Goal: Find specific page/section: Find specific page/section

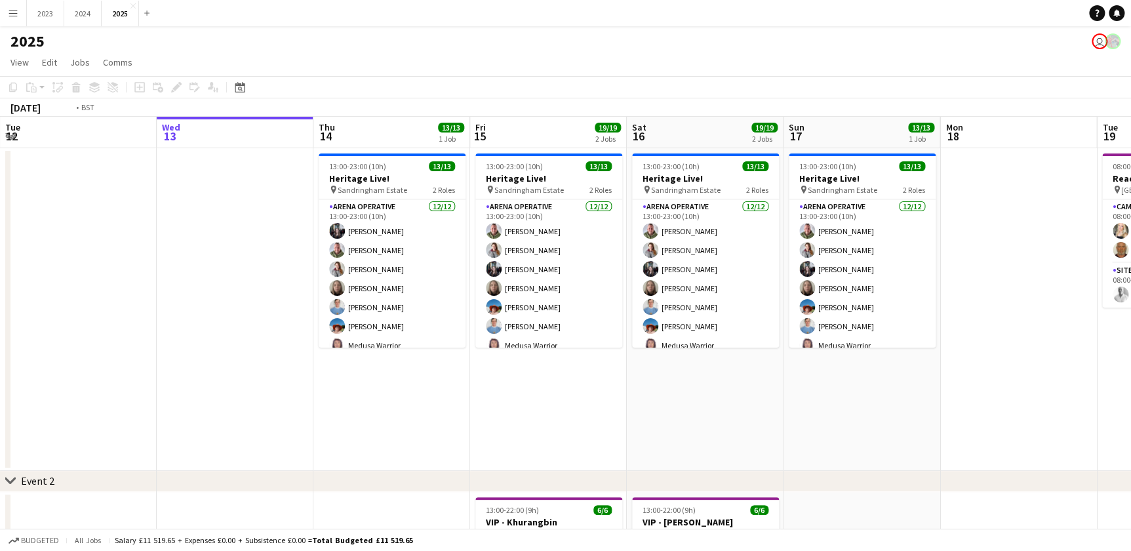
drag, startPoint x: 367, startPoint y: 416, endPoint x: 532, endPoint y: 417, distance: 164.5
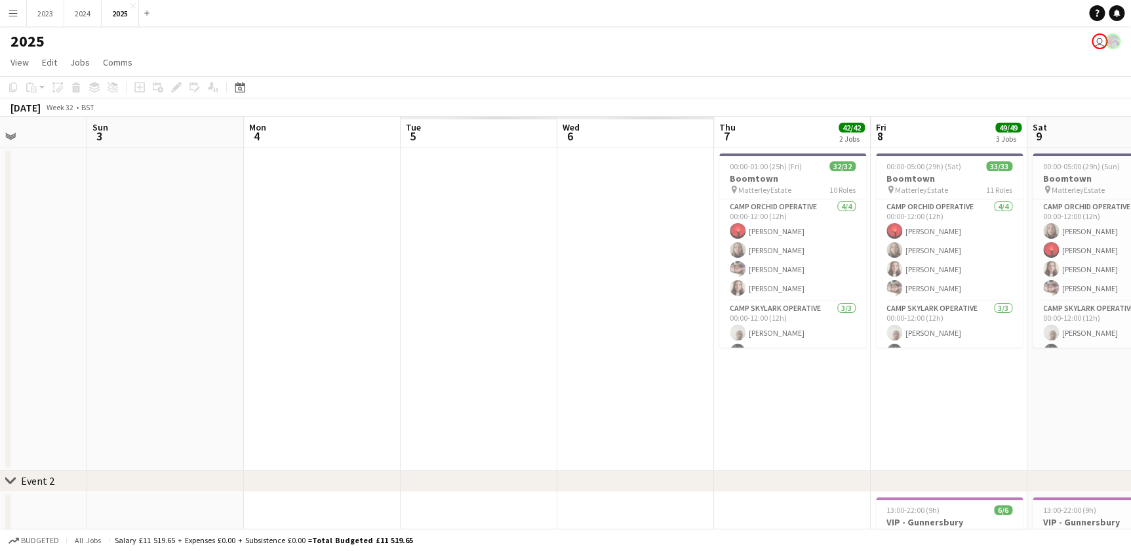
scroll to position [0, 386]
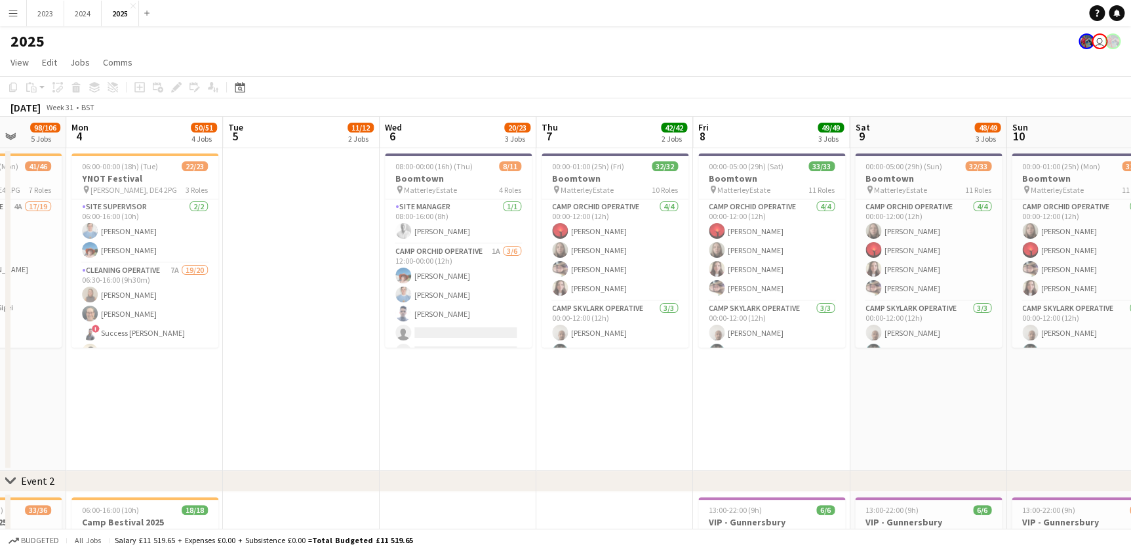
drag, startPoint x: 338, startPoint y: 419, endPoint x: 239, endPoint y: 420, distance: 99.0
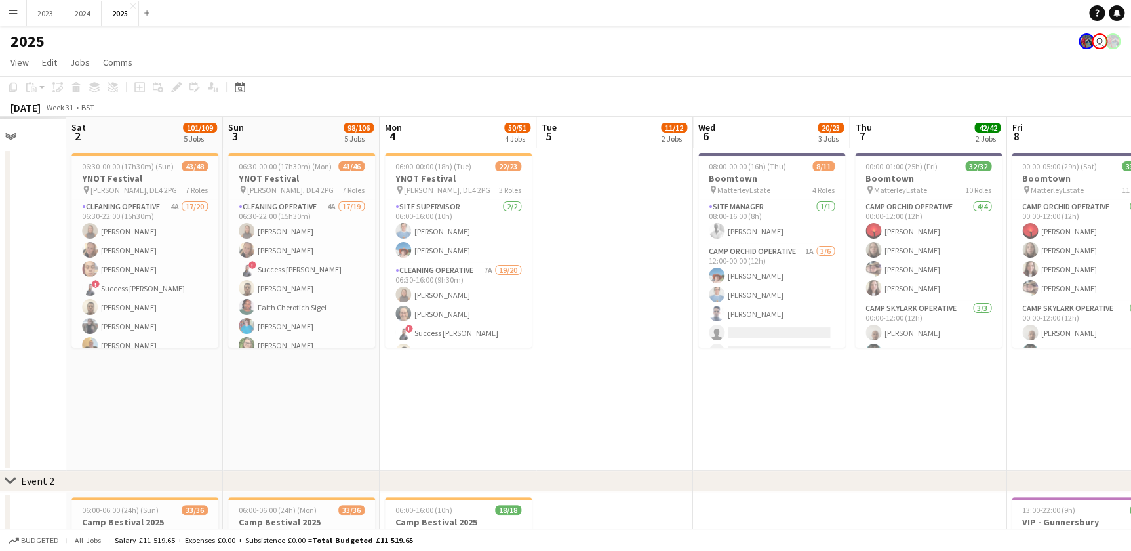
scroll to position [0, 308]
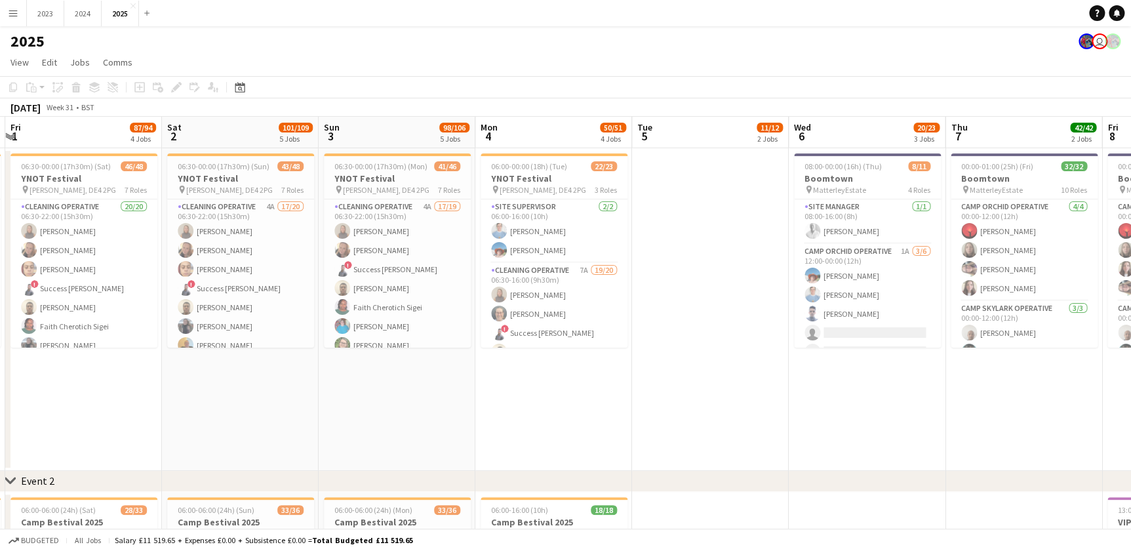
drag, startPoint x: 245, startPoint y: 420, endPoint x: 418, endPoint y: 439, distance: 174.2
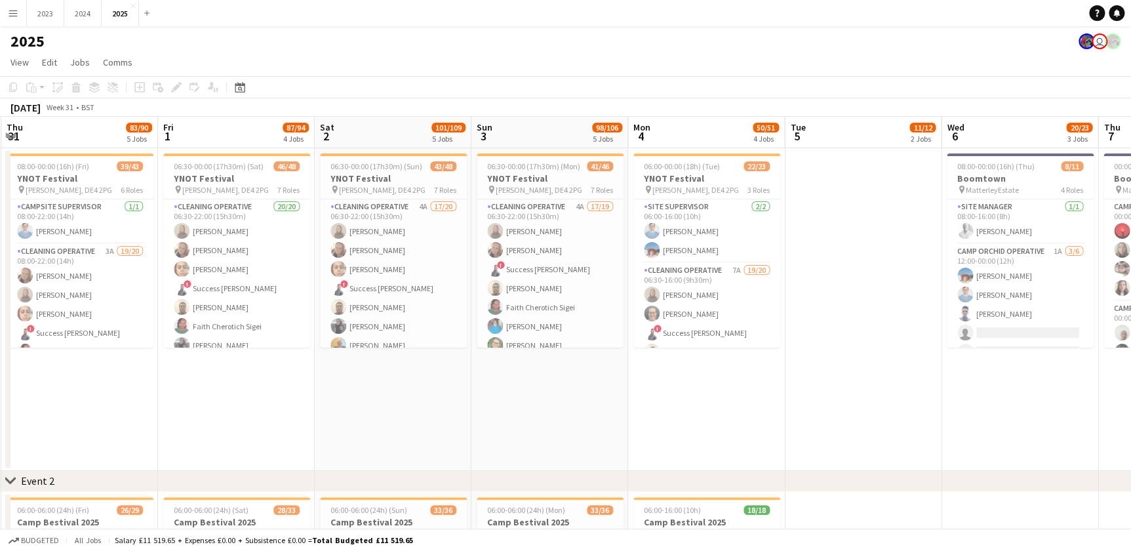
drag, startPoint x: 344, startPoint y: 428, endPoint x: 294, endPoint y: 424, distance: 50.6
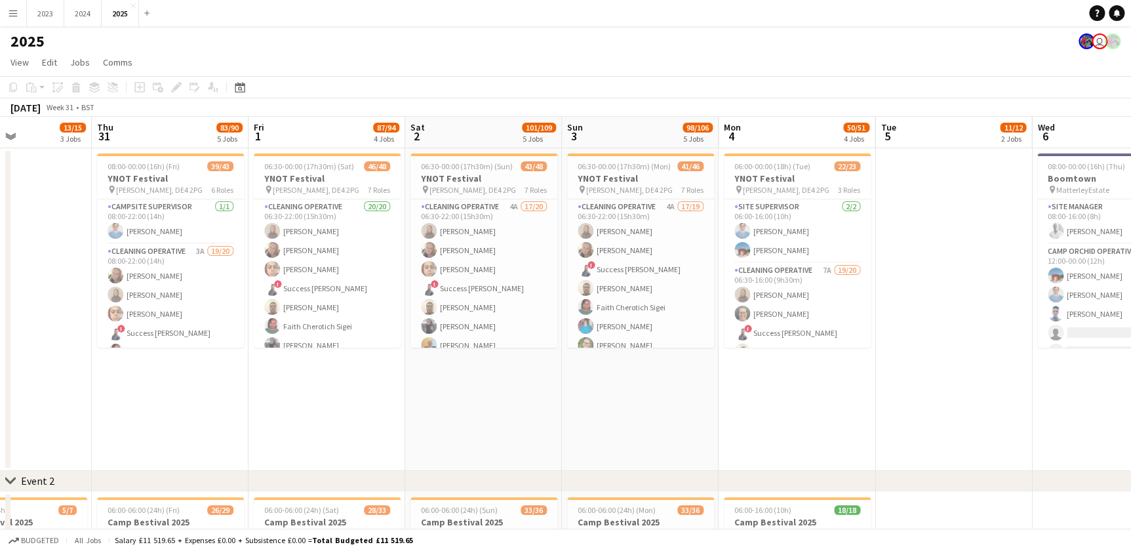
drag, startPoint x: 1025, startPoint y: 455, endPoint x: 455, endPoint y: 386, distance: 574.5
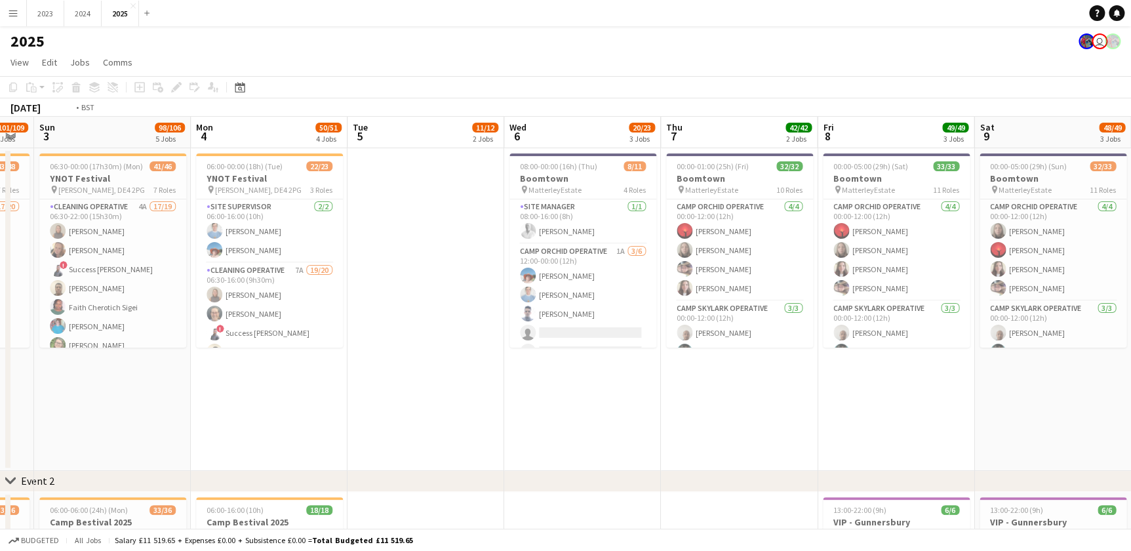
drag, startPoint x: 911, startPoint y: 406, endPoint x: 247, endPoint y: 354, distance: 666.1
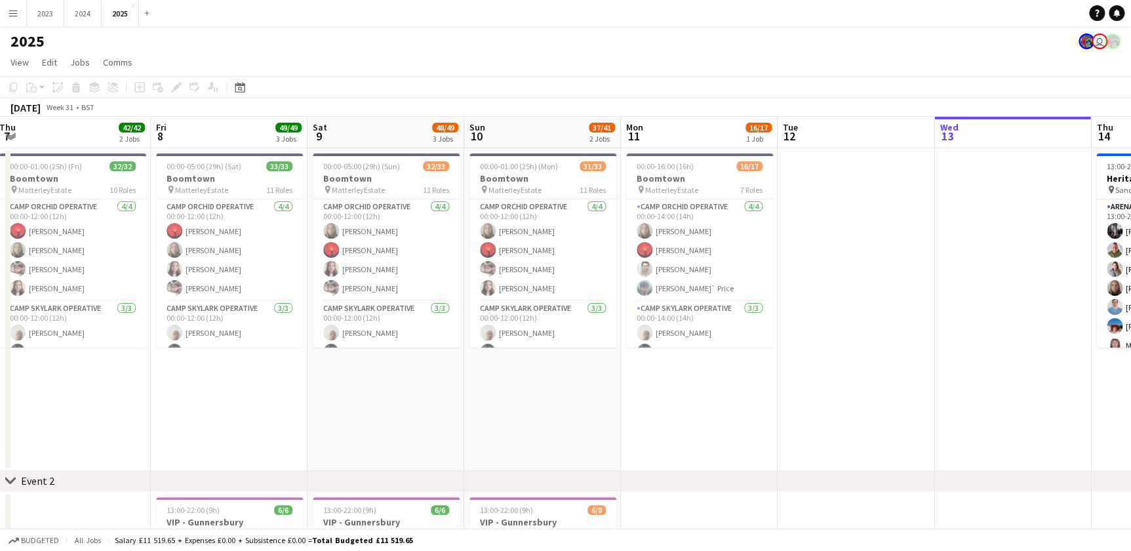
drag, startPoint x: 790, startPoint y: 416, endPoint x: 364, endPoint y: 368, distance: 428.2
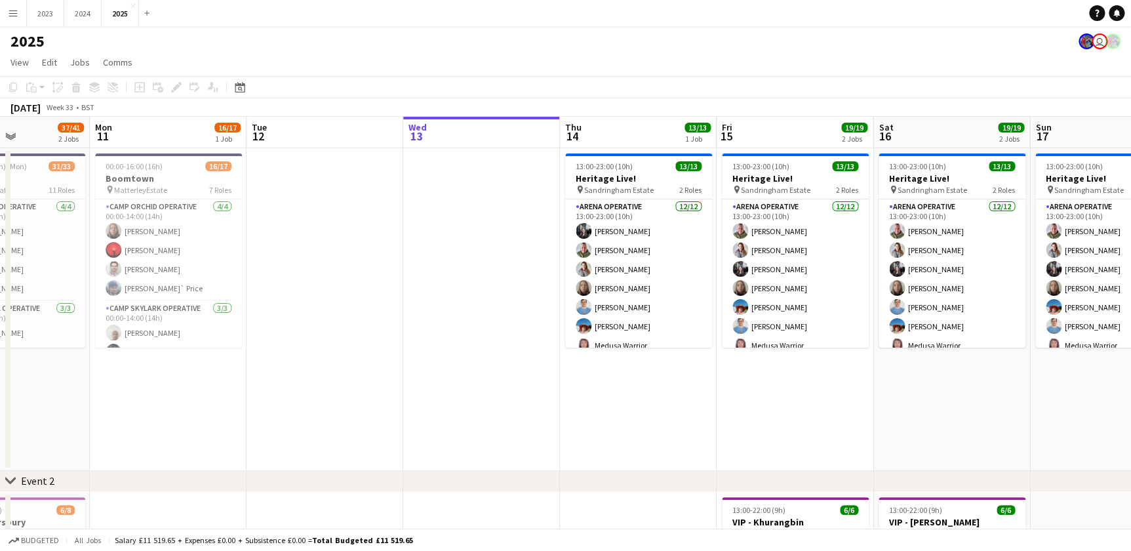
drag, startPoint x: 734, startPoint y: 409, endPoint x: 339, endPoint y: 393, distance: 395.6
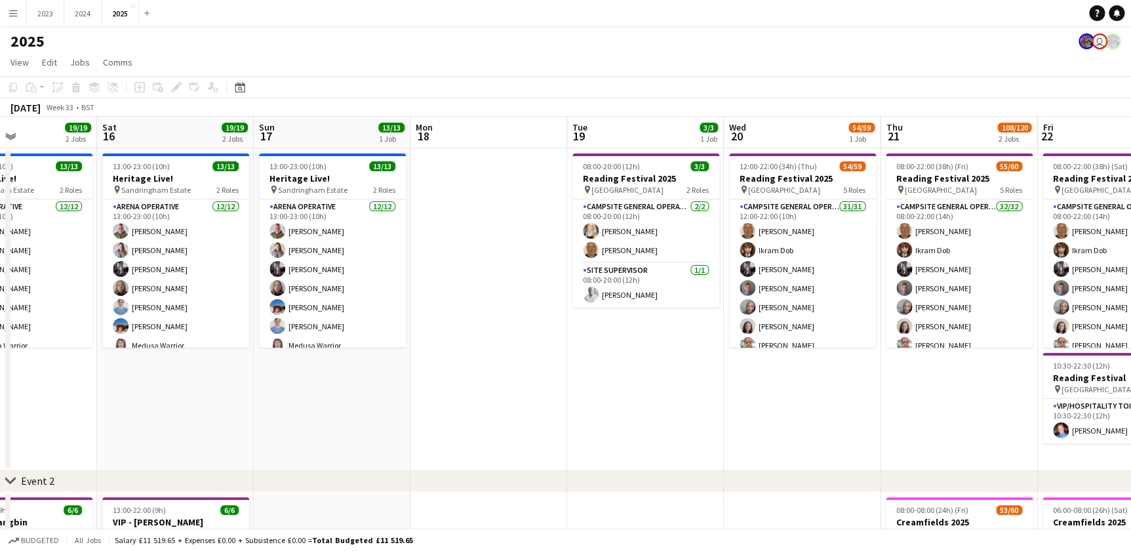
drag, startPoint x: 466, startPoint y: 405, endPoint x: 326, endPoint y: 382, distance: 142.3
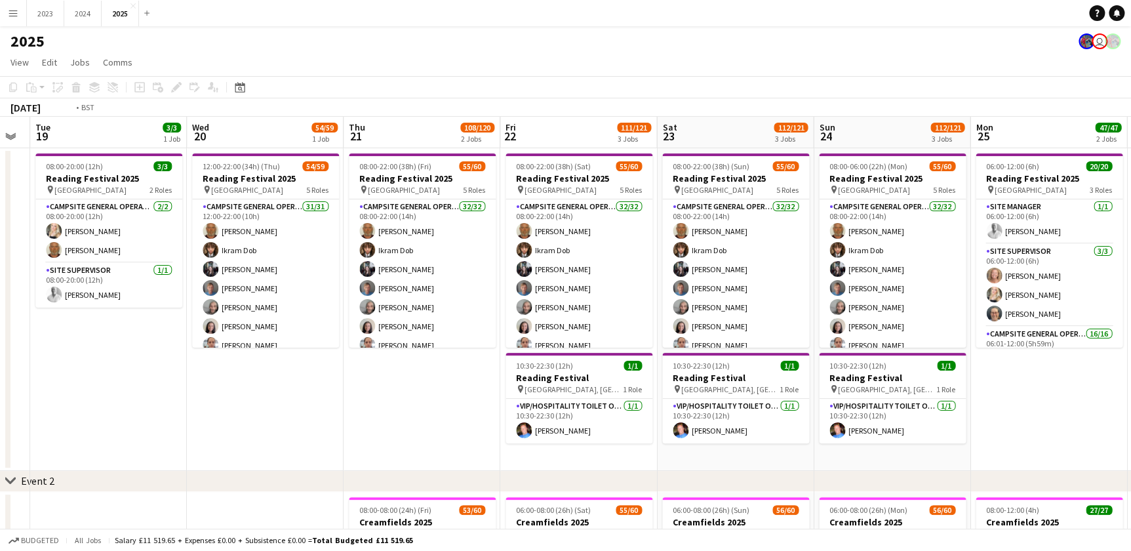
drag, startPoint x: 735, startPoint y: 461, endPoint x: 496, endPoint y: 435, distance: 240.6
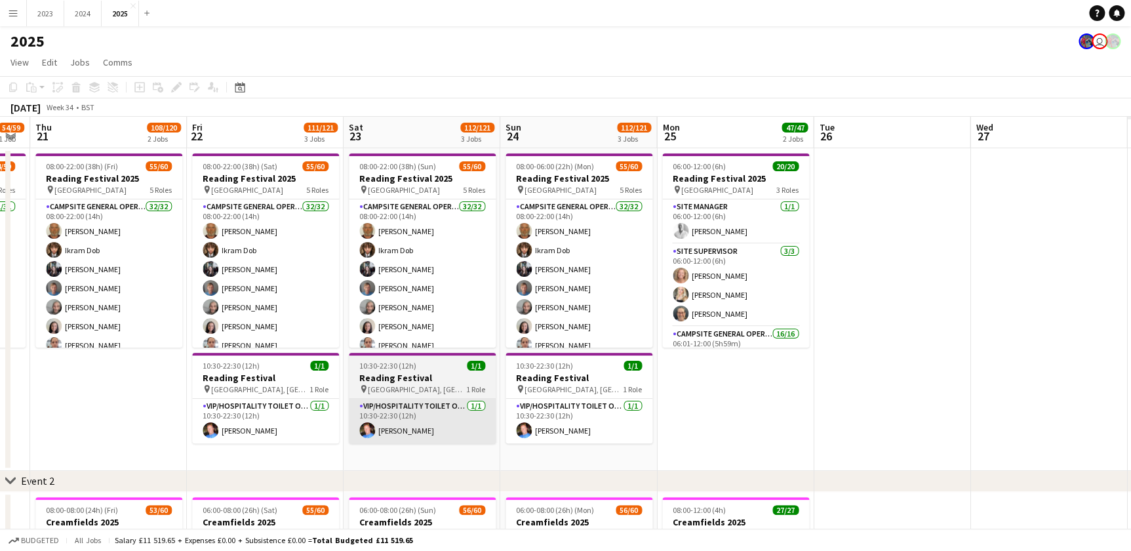
scroll to position [0, 347]
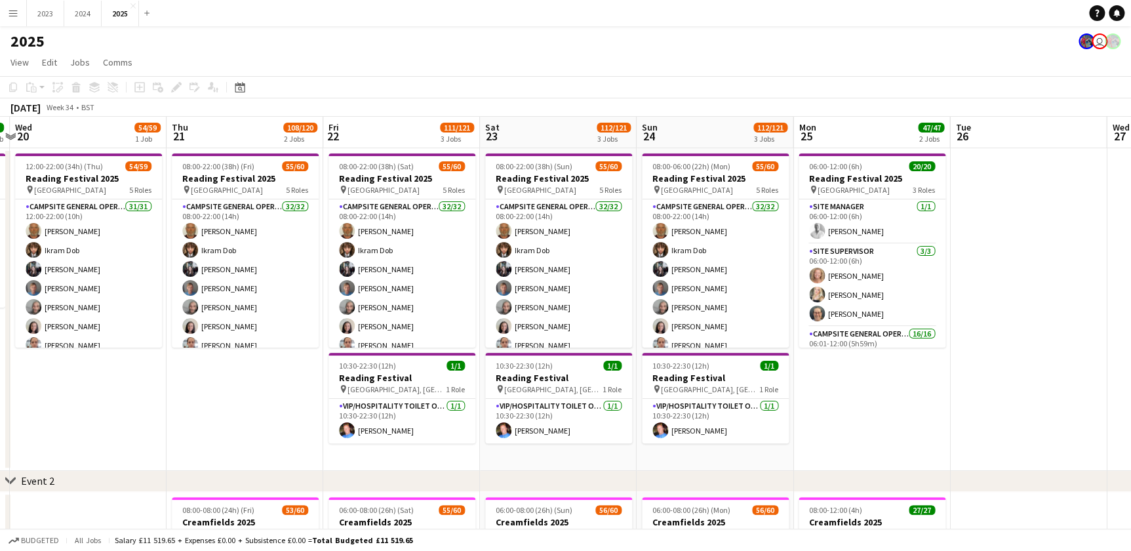
drag, startPoint x: 712, startPoint y: 459, endPoint x: 598, endPoint y: 460, distance: 114.1
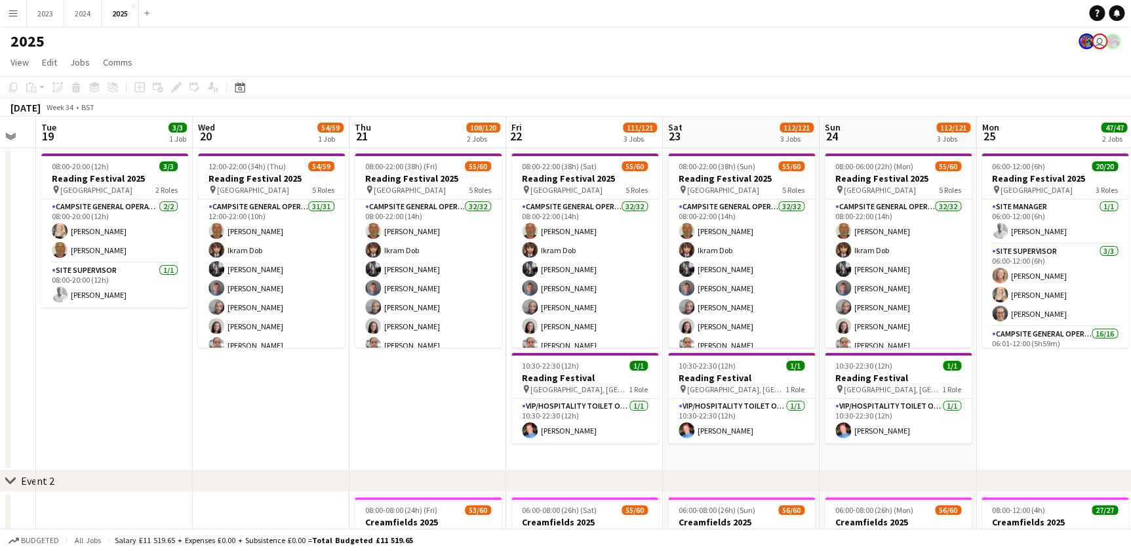
scroll to position [0, 319]
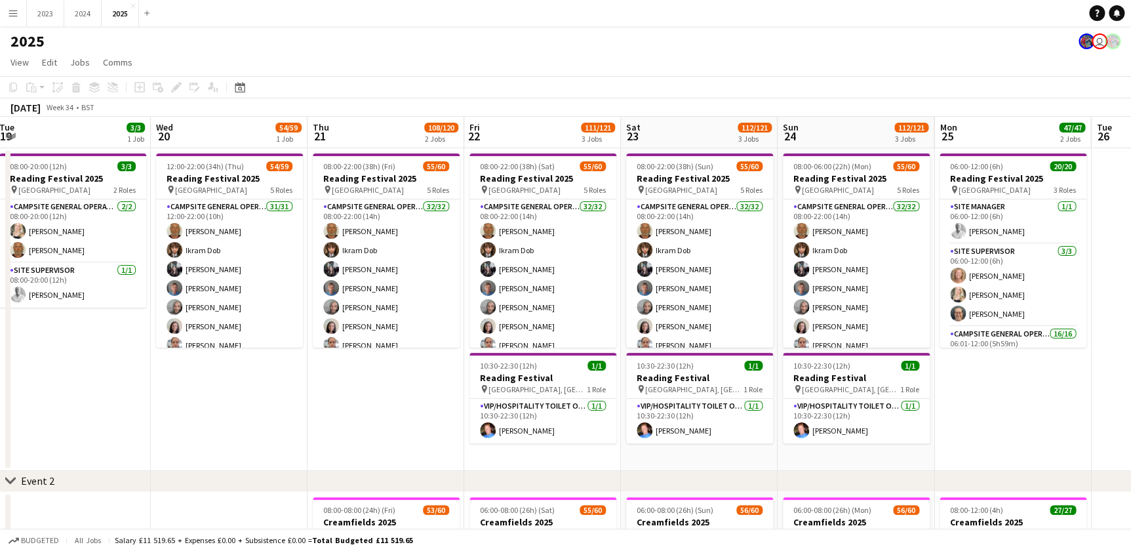
drag, startPoint x: 749, startPoint y: 458, endPoint x: 707, endPoint y: 455, distance: 42.0
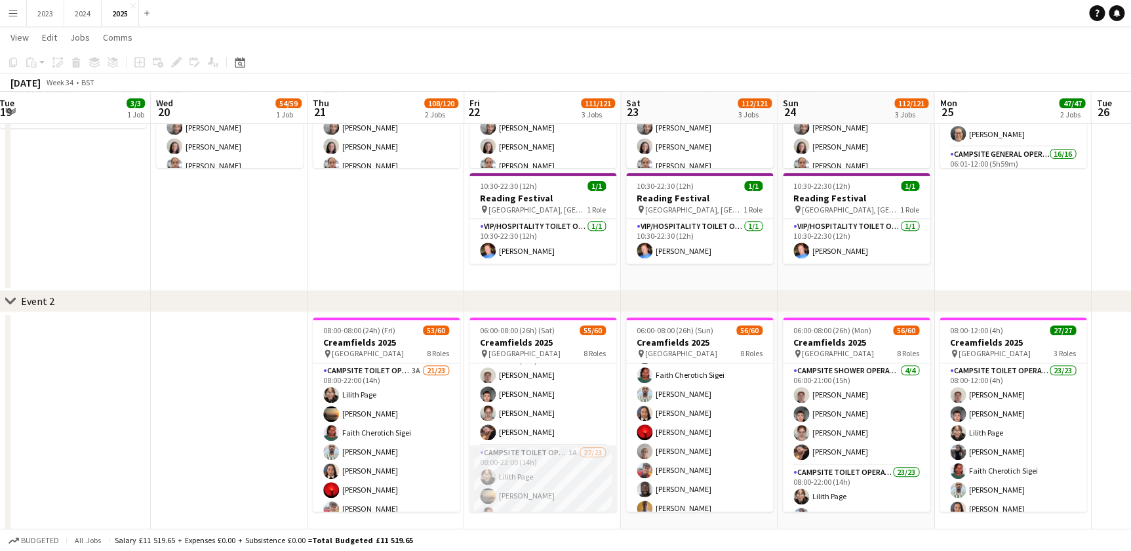
scroll to position [0, 0]
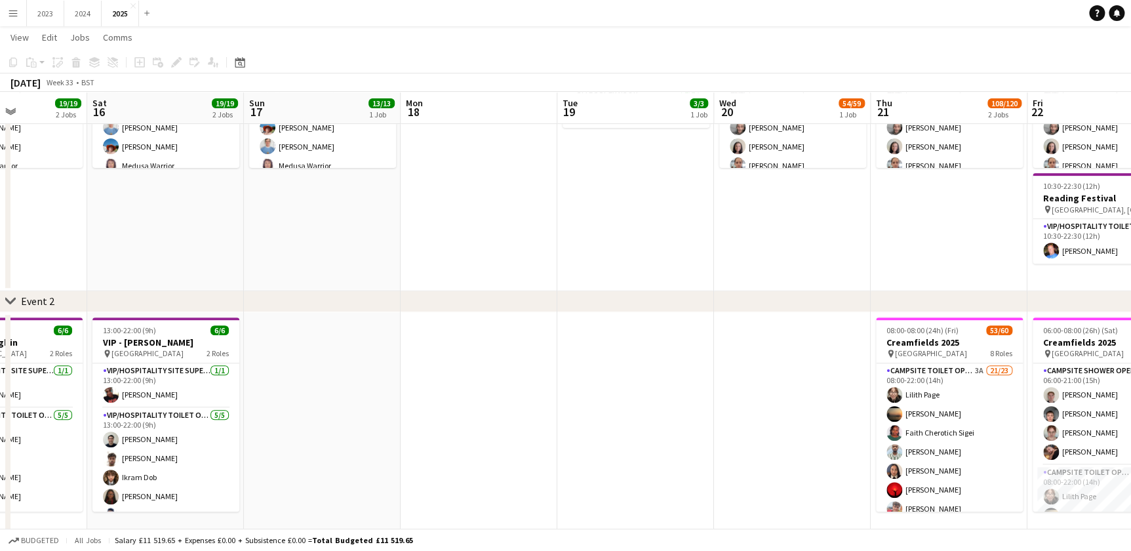
drag, startPoint x: 543, startPoint y: 273, endPoint x: 281, endPoint y: 254, distance: 262.2
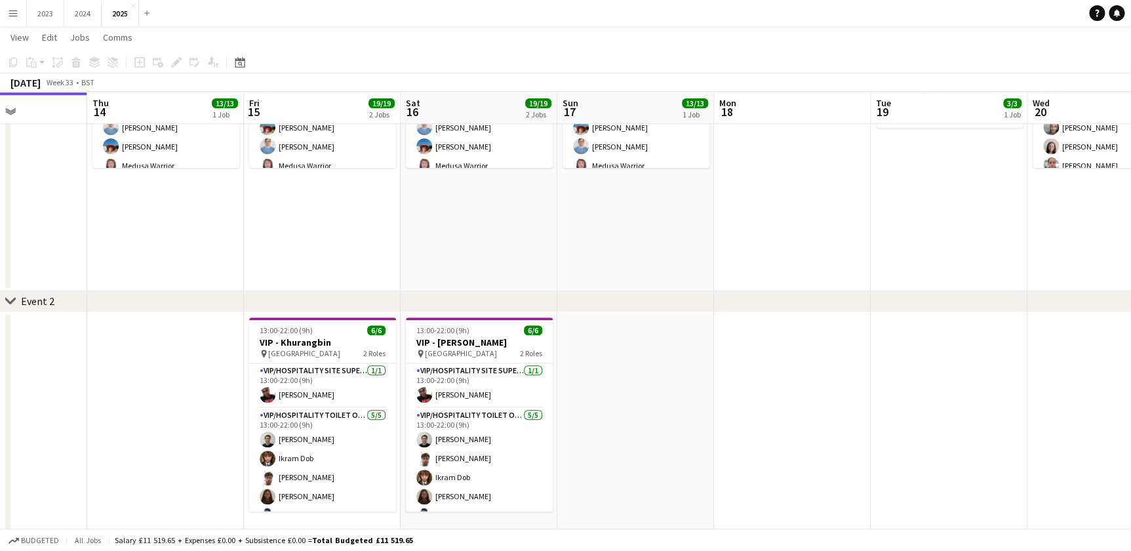
drag, startPoint x: 281, startPoint y: 254, endPoint x: 427, endPoint y: 258, distance: 145.6
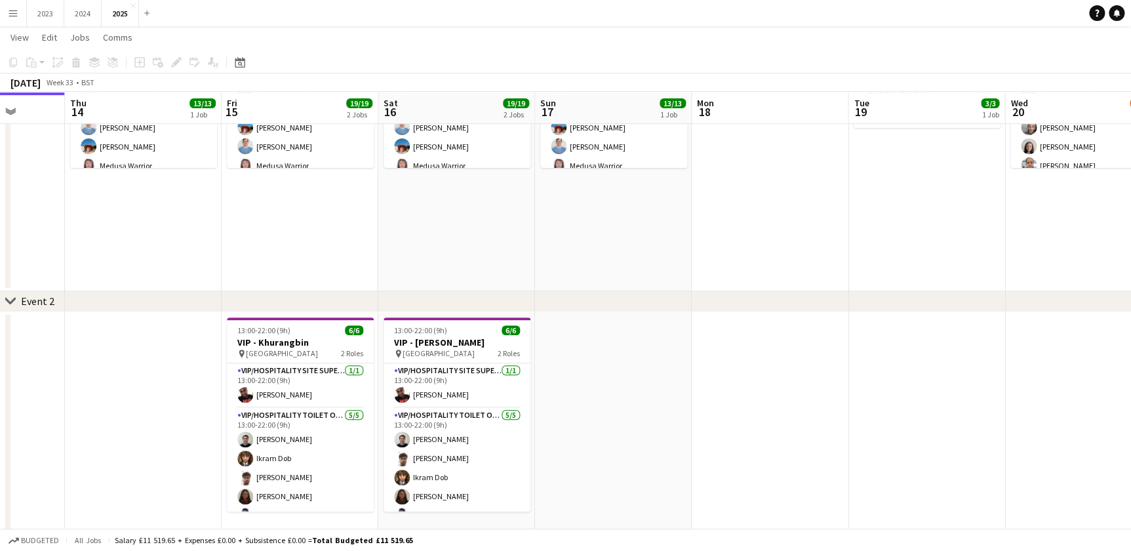
drag, startPoint x: 298, startPoint y: 244, endPoint x: 280, endPoint y: 246, distance: 17.9
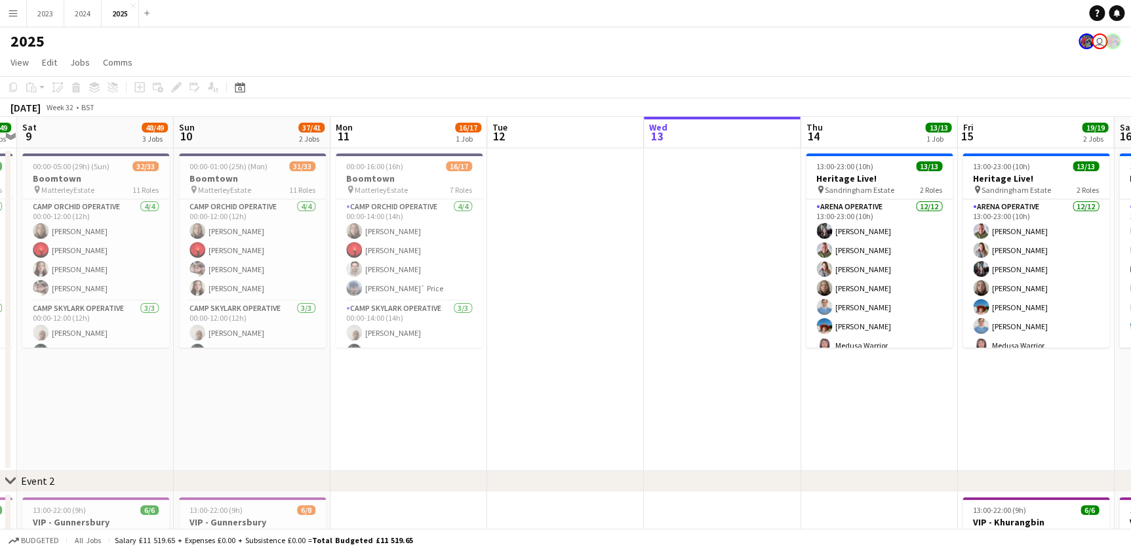
drag, startPoint x: 226, startPoint y: 412, endPoint x: 260, endPoint y: 410, distance: 34.1
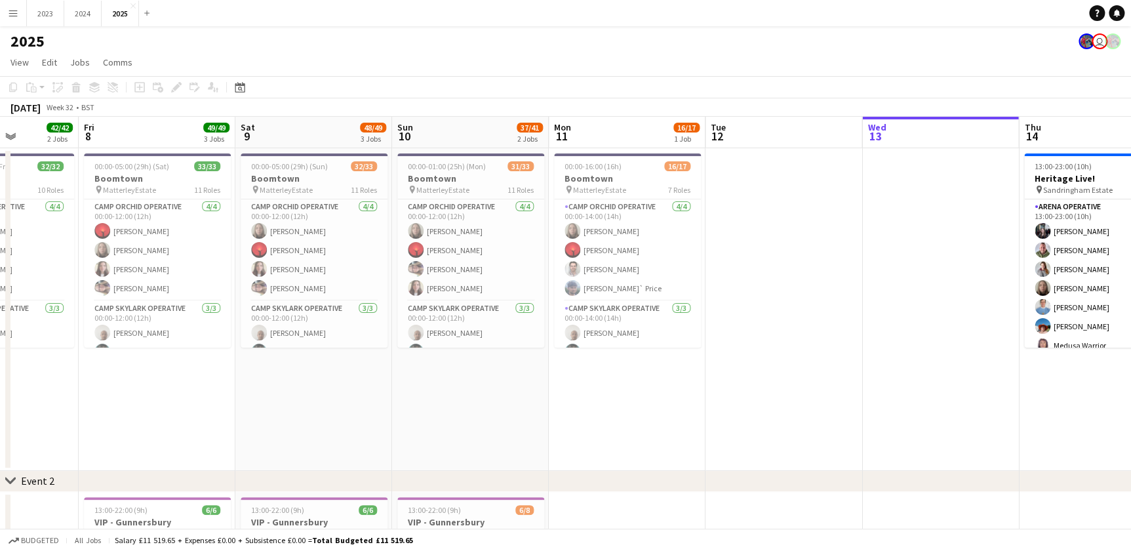
drag, startPoint x: 260, startPoint y: 410, endPoint x: 189, endPoint y: 410, distance: 70.8
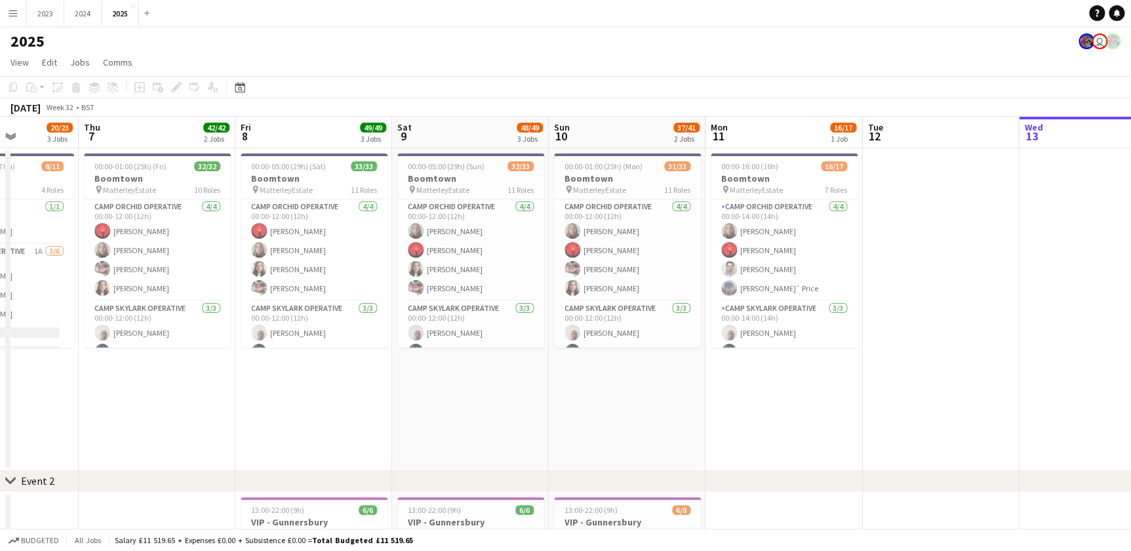
drag, startPoint x: 189, startPoint y: 410, endPoint x: 322, endPoint y: 413, distance: 133.1
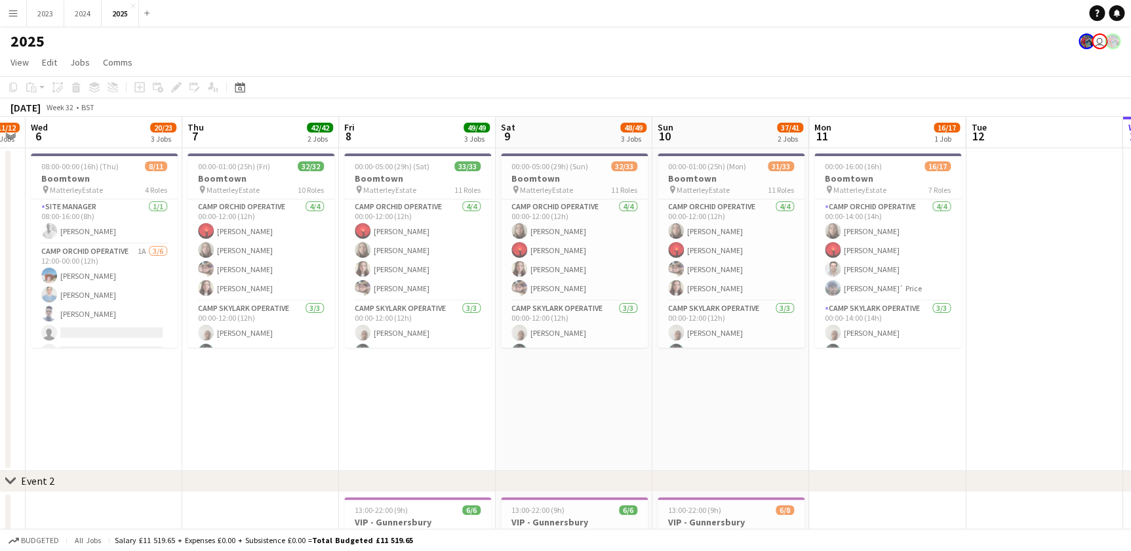
drag, startPoint x: 86, startPoint y: 413, endPoint x: 275, endPoint y: 421, distance: 189.0
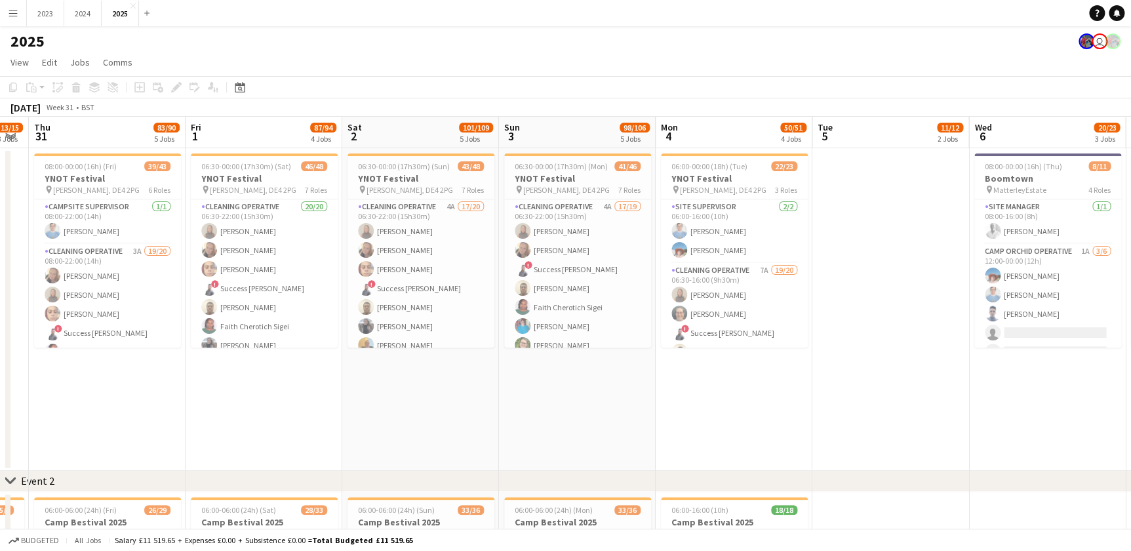
drag, startPoint x: 124, startPoint y: 429, endPoint x: 237, endPoint y: 432, distance: 113.5
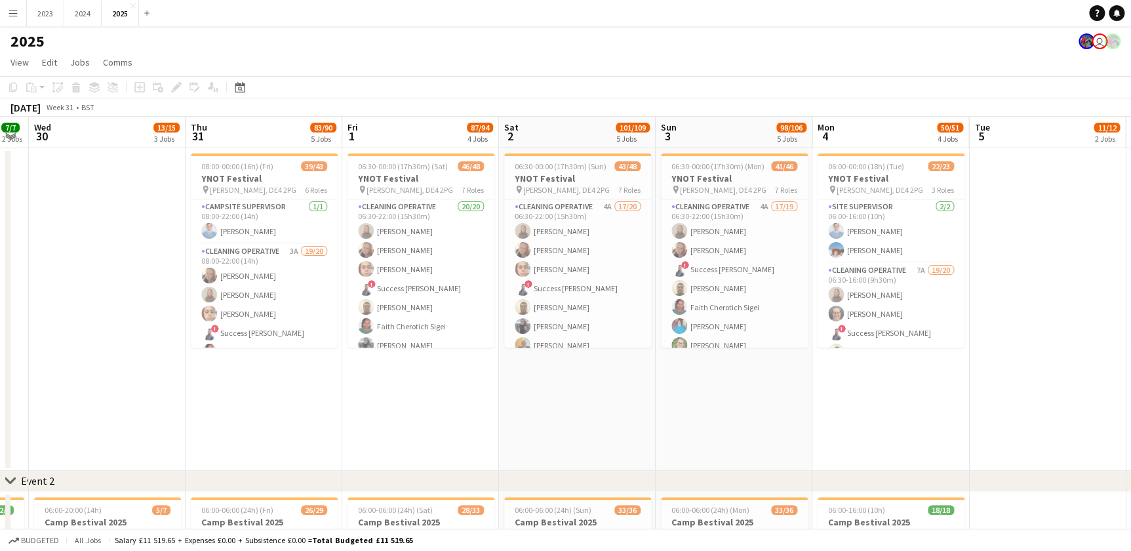
scroll to position [0, 294]
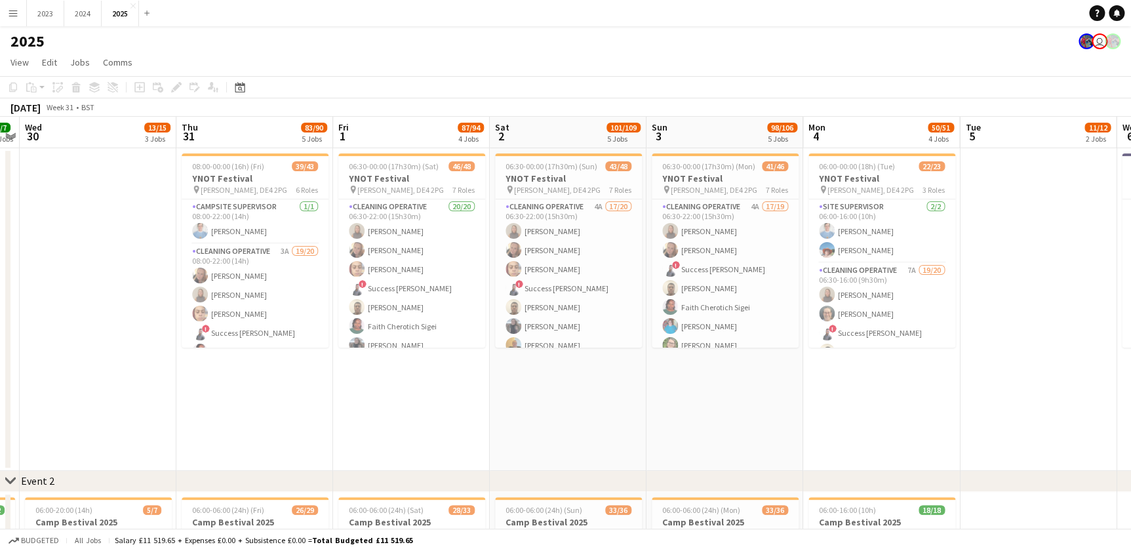
drag, startPoint x: 875, startPoint y: 432, endPoint x: 454, endPoint y: 399, distance: 422.1
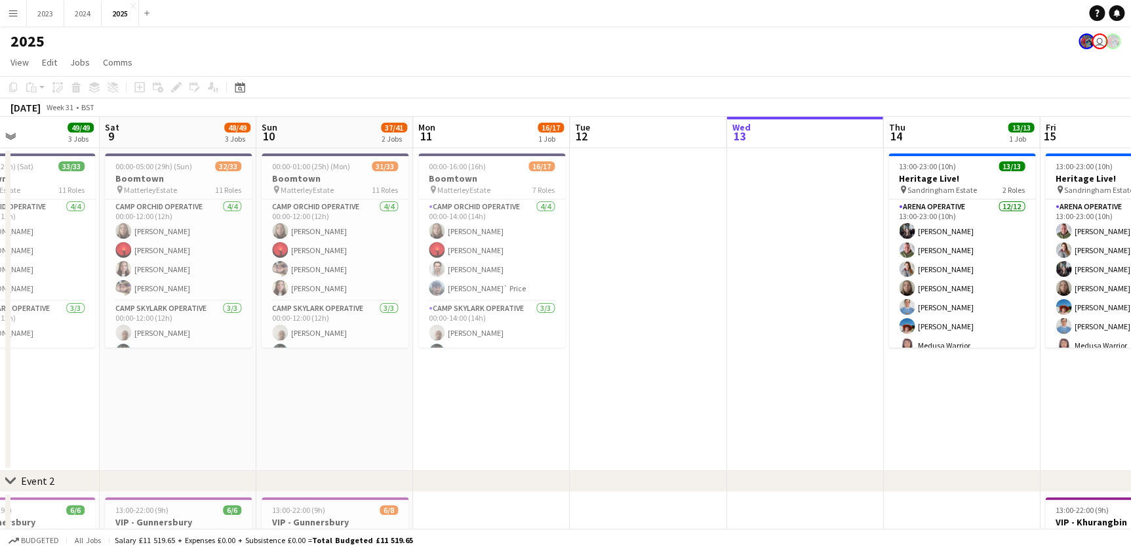
drag, startPoint x: 550, startPoint y: 410, endPoint x: 279, endPoint y: 400, distance: 270.9
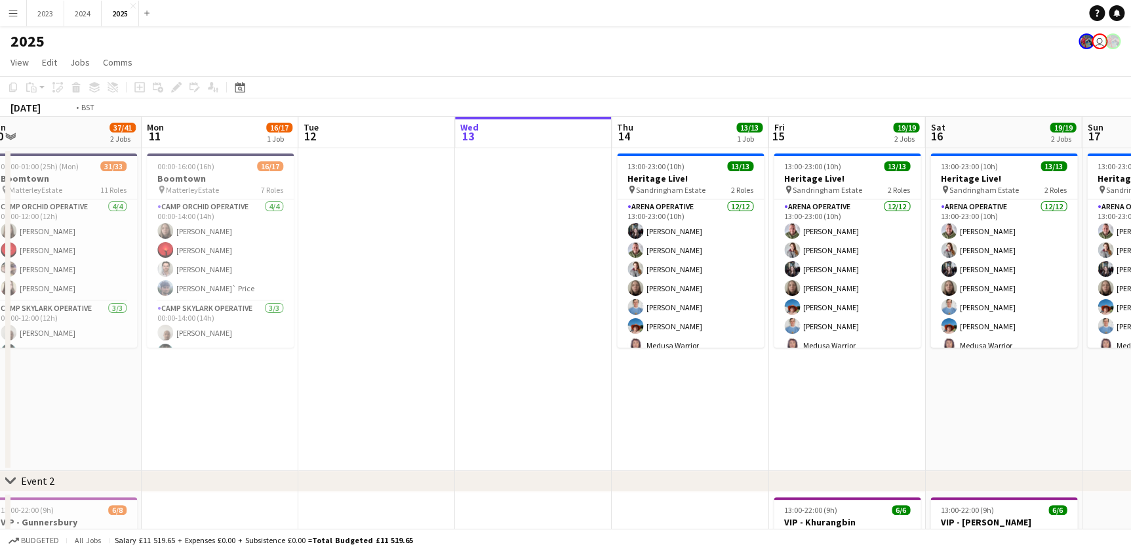
drag, startPoint x: 456, startPoint y: 413, endPoint x: 413, endPoint y: 408, distance: 42.9
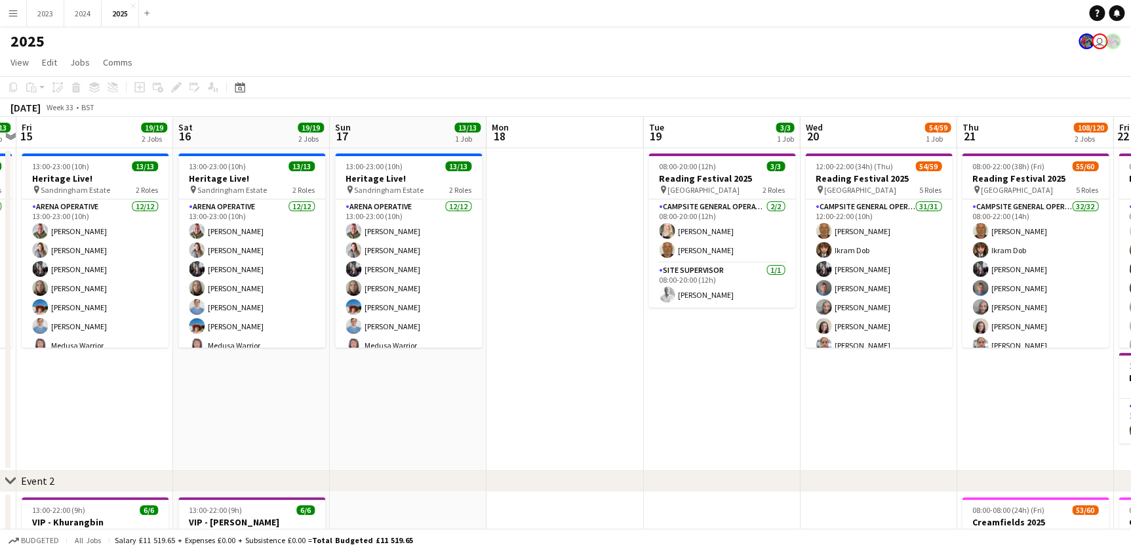
drag, startPoint x: 374, startPoint y: 418, endPoint x: 424, endPoint y: 401, distance: 53.1
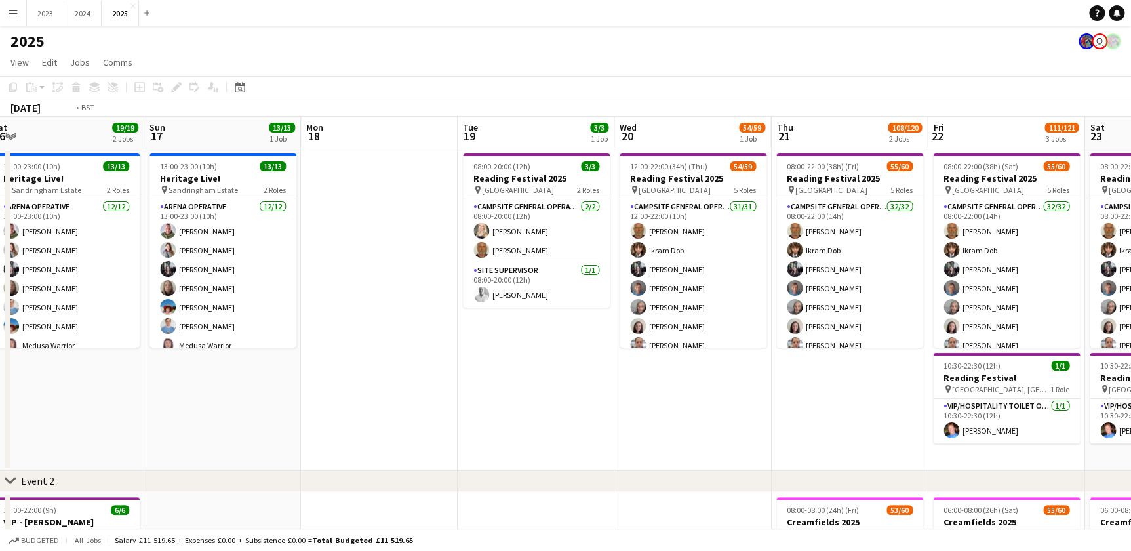
drag, startPoint x: 178, startPoint y: 385, endPoint x: 155, endPoint y: 380, distance: 22.8
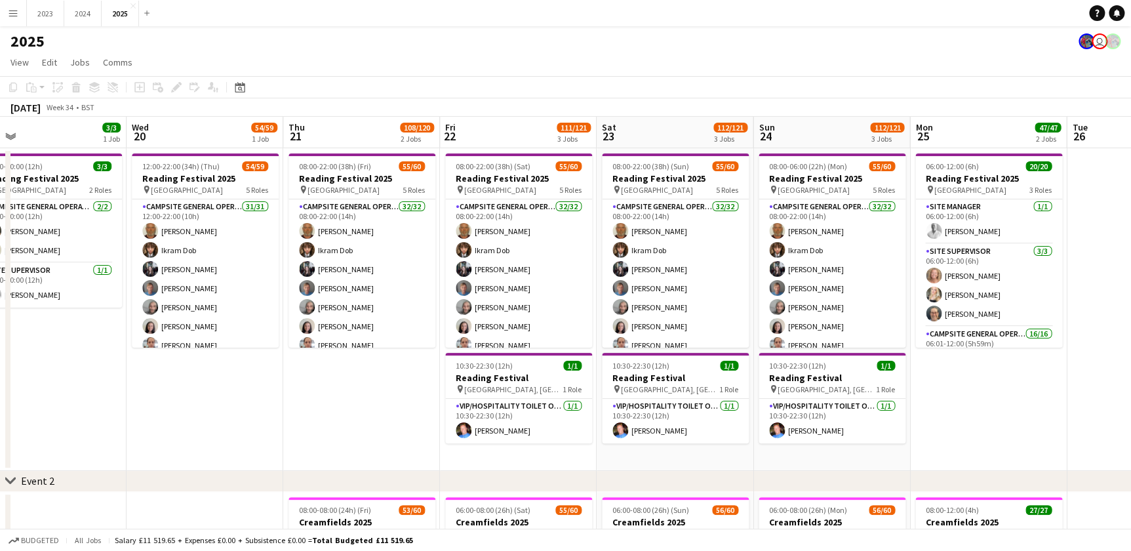
scroll to position [0, 427]
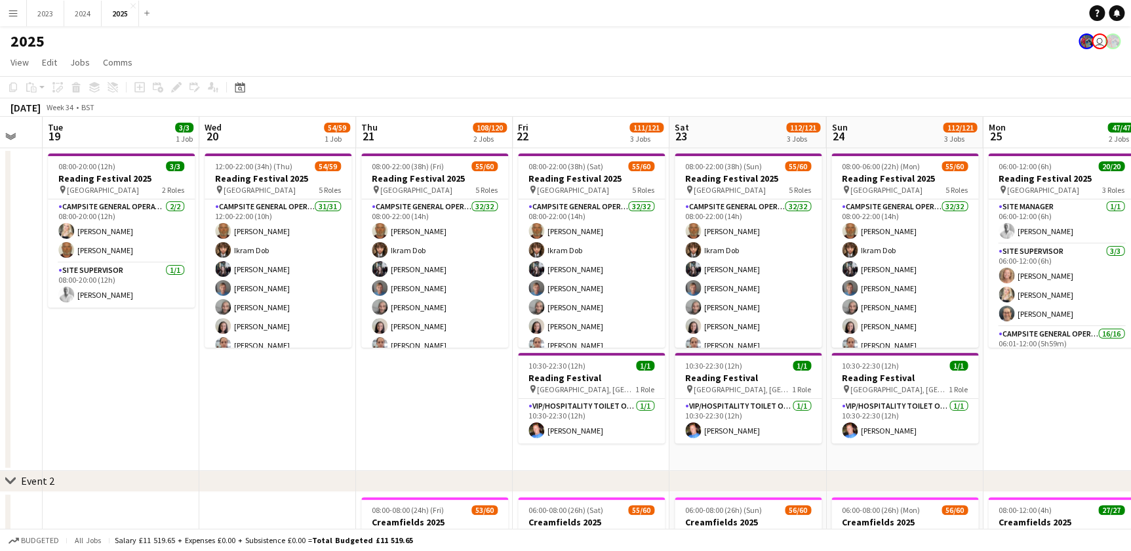
drag, startPoint x: 127, startPoint y: 402, endPoint x: 199, endPoint y: 413, distance: 73.6
drag, startPoint x: 160, startPoint y: 401, endPoint x: 267, endPoint y: 403, distance: 106.9
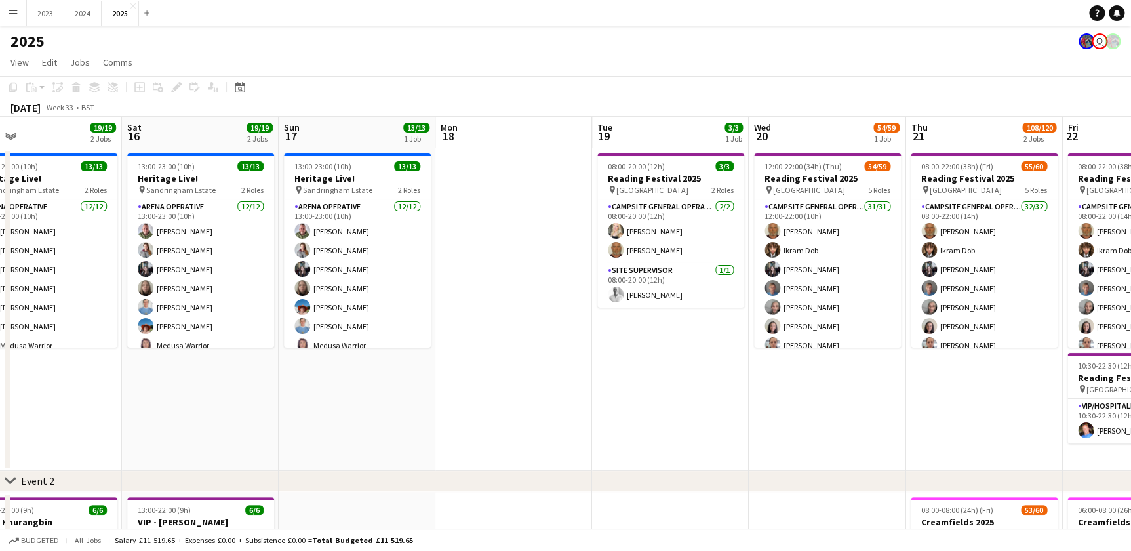
scroll to position [0, 147]
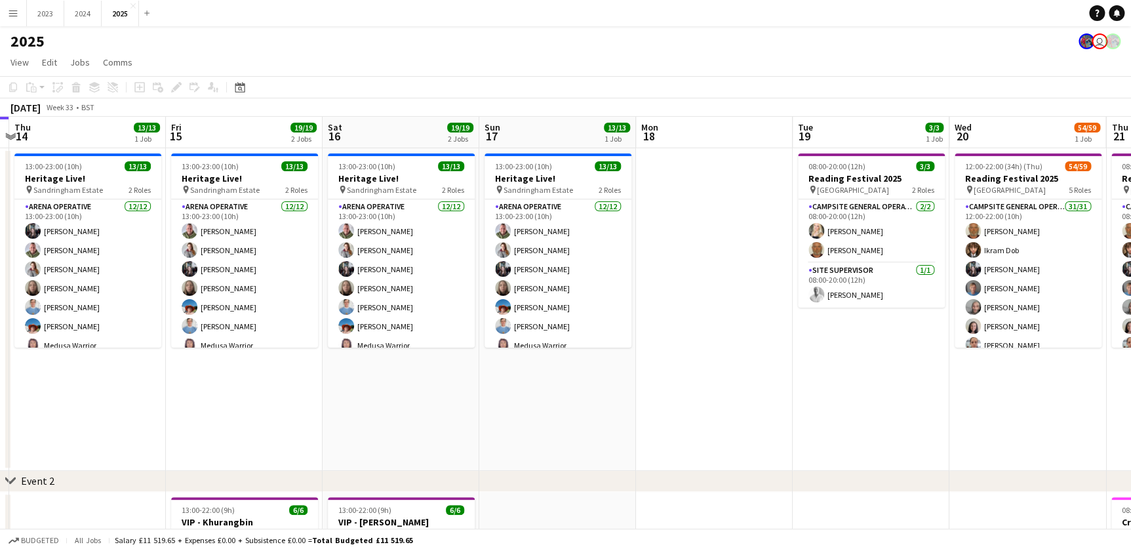
drag, startPoint x: 332, startPoint y: 403, endPoint x: 130, endPoint y: 418, distance: 203.1
drag, startPoint x: 130, startPoint y: 418, endPoint x: 264, endPoint y: 427, distance: 134.7
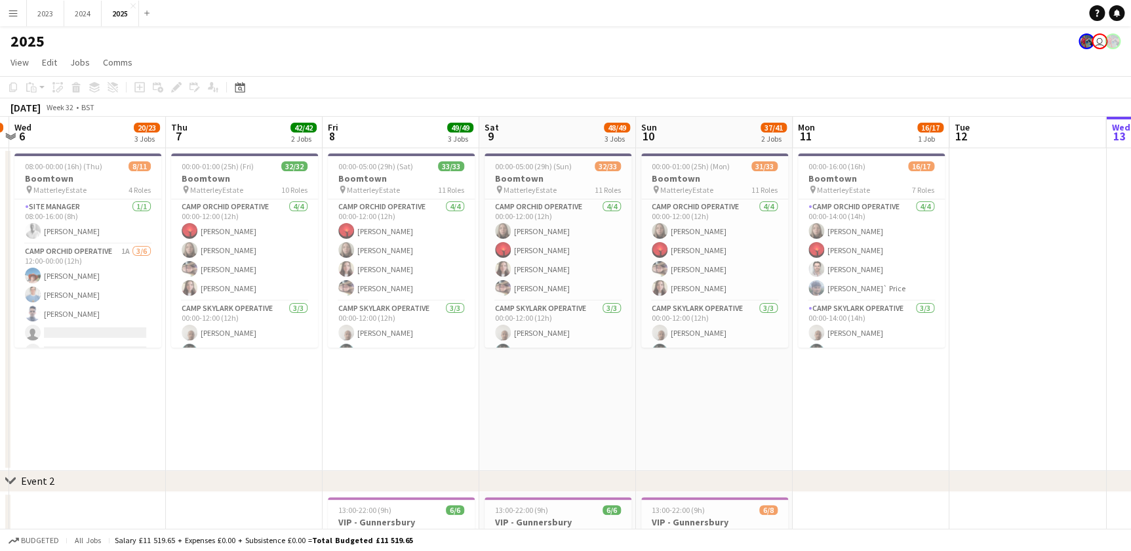
scroll to position [0, 342]
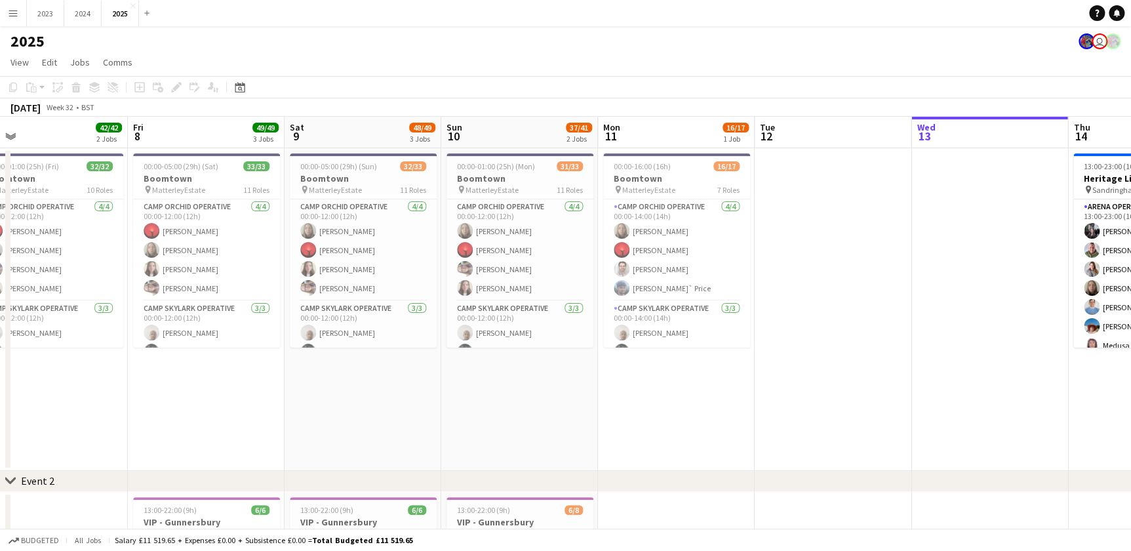
drag, startPoint x: 182, startPoint y: 431, endPoint x: 300, endPoint y: 439, distance: 118.3
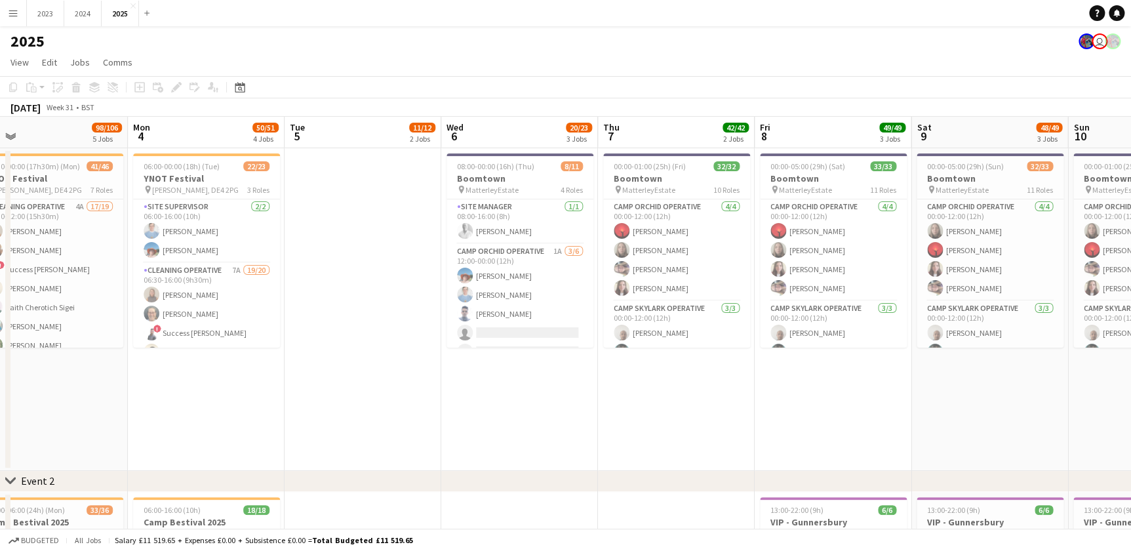
drag, startPoint x: 221, startPoint y: 435, endPoint x: 302, endPoint y: 420, distance: 82.7
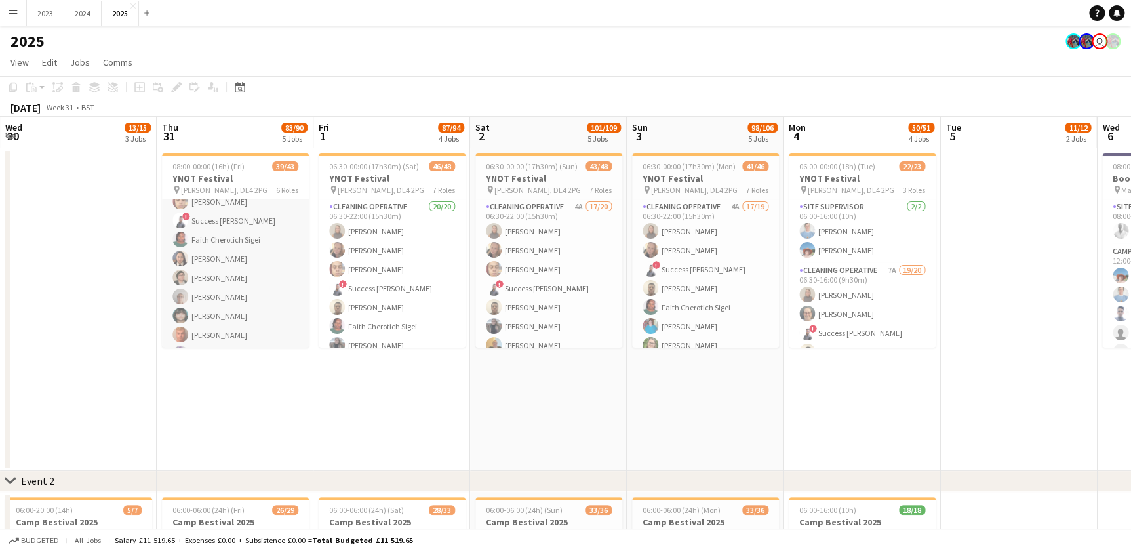
scroll to position [0, 0]
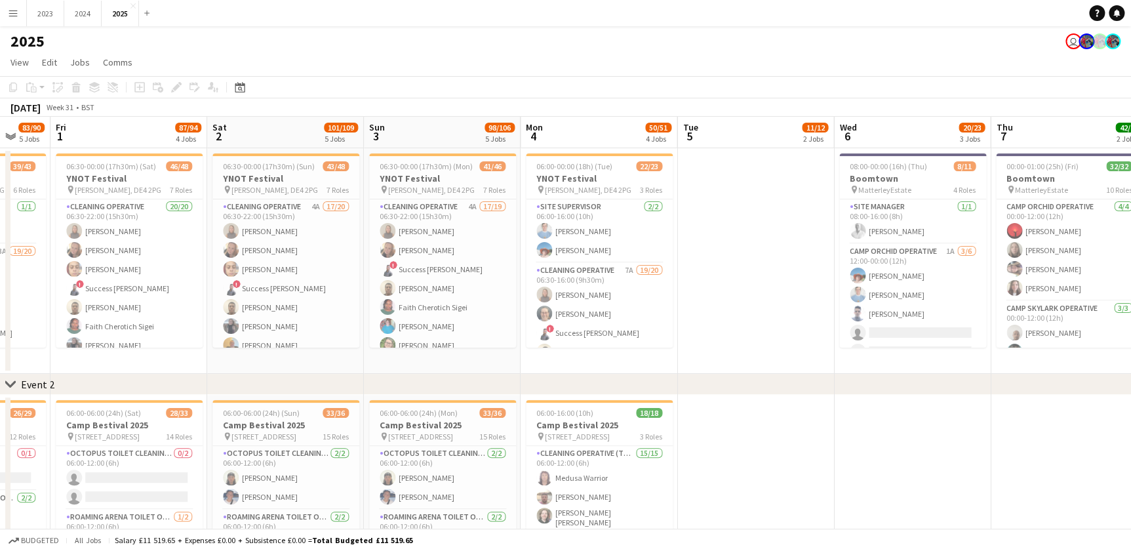
drag, startPoint x: 687, startPoint y: 361, endPoint x: 496, endPoint y: 324, distance: 194.1
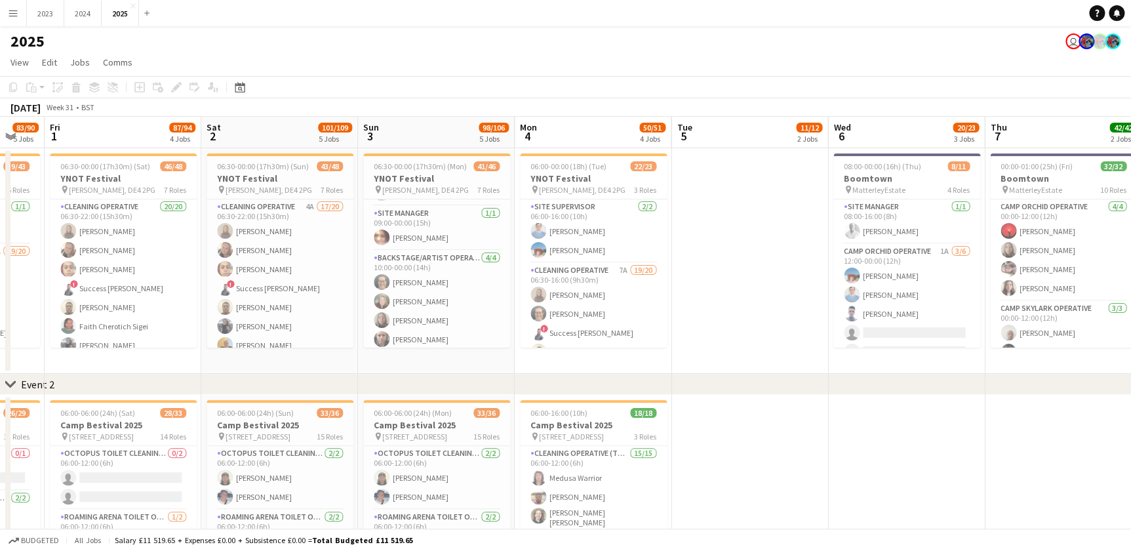
scroll to position [0, 393]
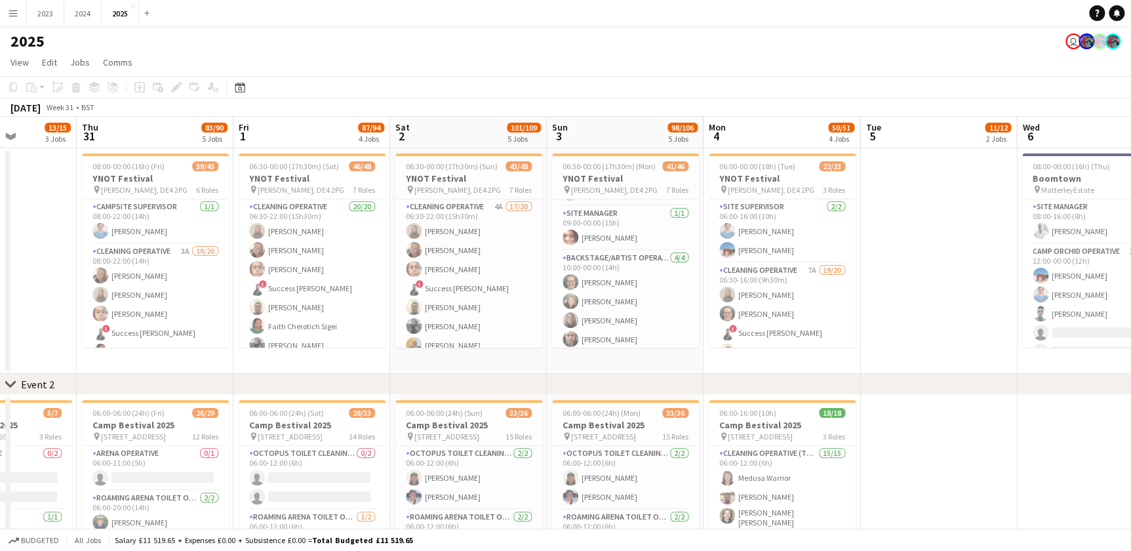
drag, startPoint x: 313, startPoint y: 352, endPoint x: 501, endPoint y: 368, distance: 188.9
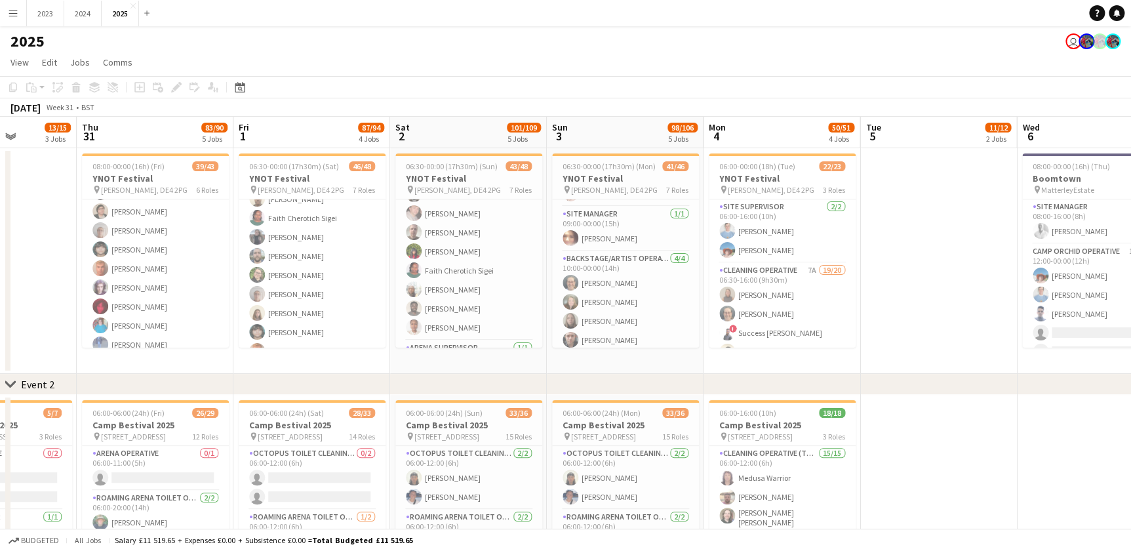
scroll to position [905, 0]
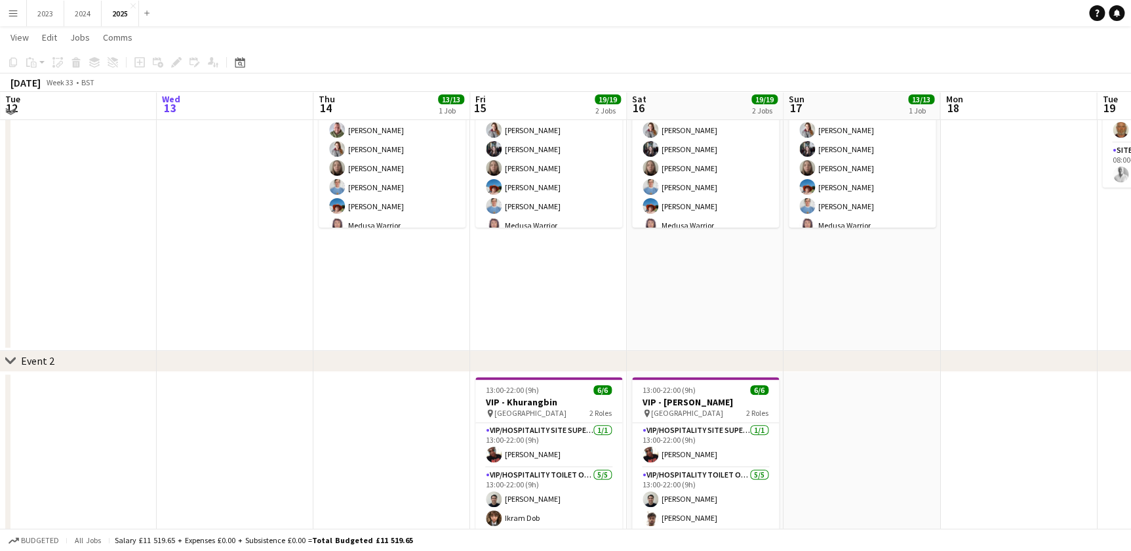
scroll to position [88, 0]
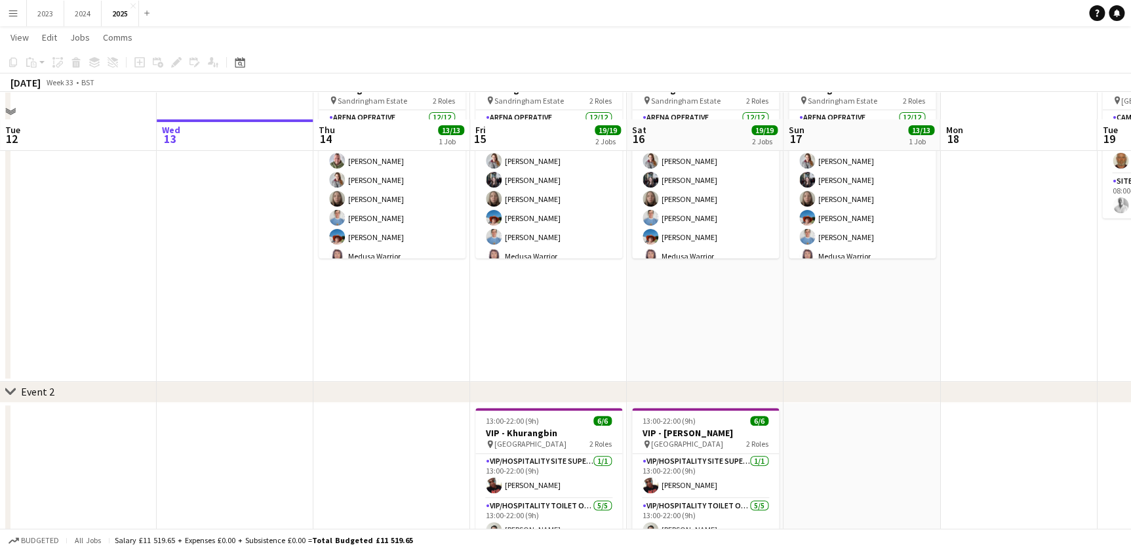
click at [732, 340] on app-calendar-viewport "Sun 10 37/41 2 Jobs Mon 11 16/17 1 Job Tue 12 Wed 13 Thu 14 13/13 1 Job Fri 15 …" at bounding box center [565, 497] width 1131 height 1069
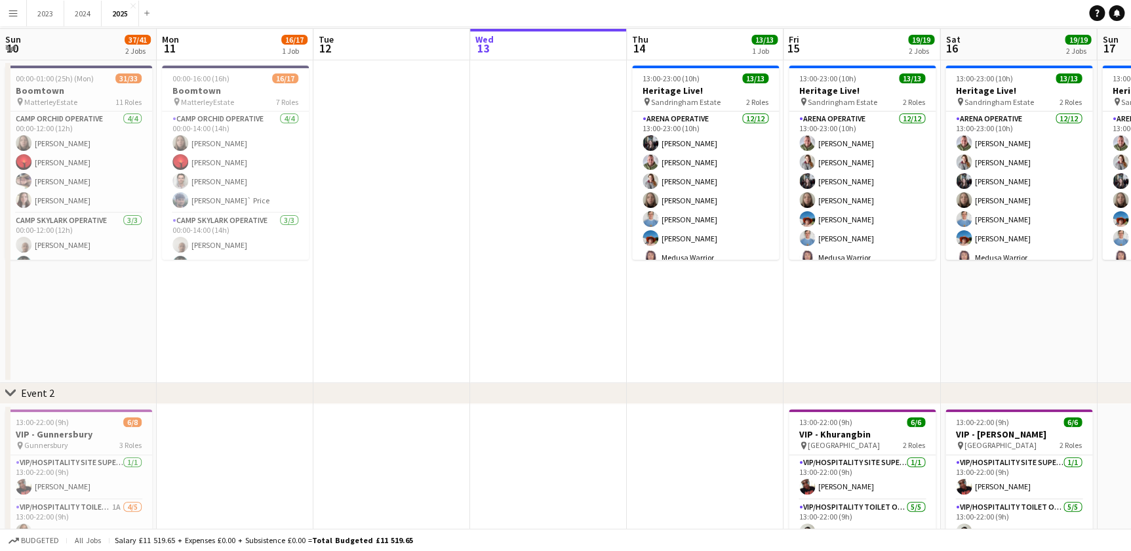
scroll to position [0, 313]
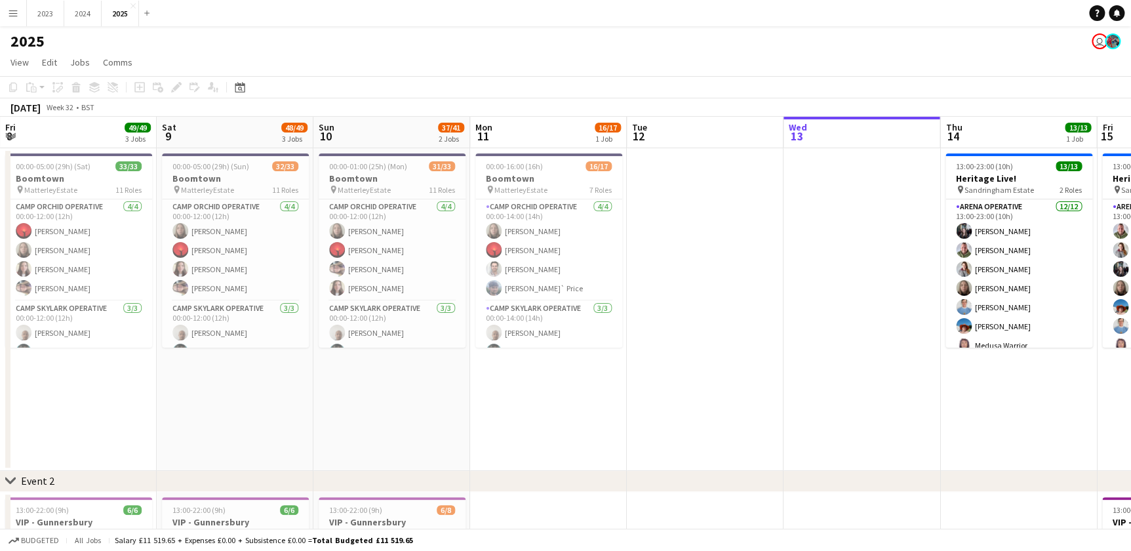
drag, startPoint x: 182, startPoint y: 401, endPoint x: 200, endPoint y: 404, distance: 17.9
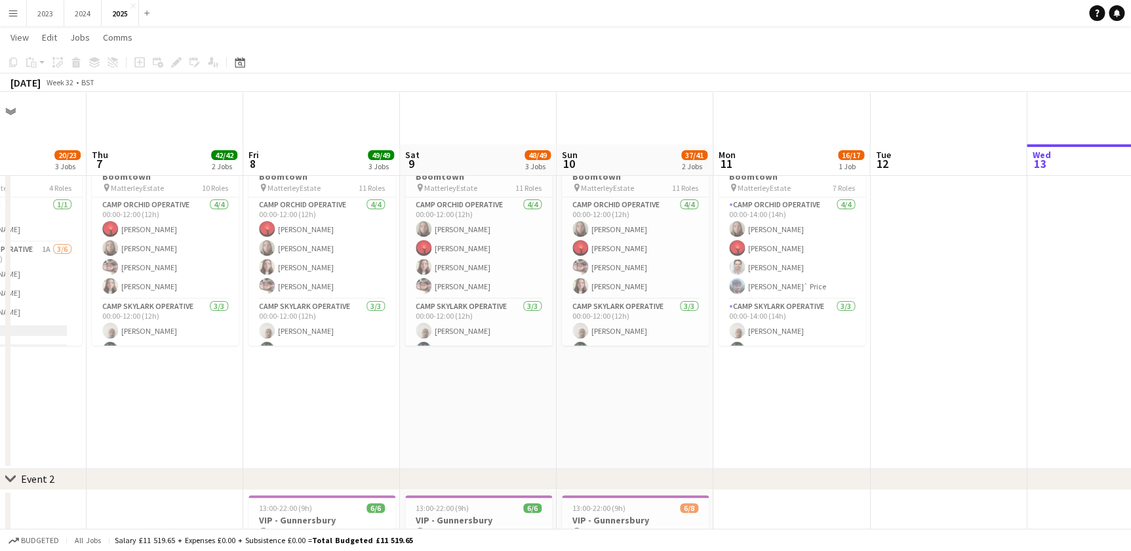
scroll to position [59, 0]
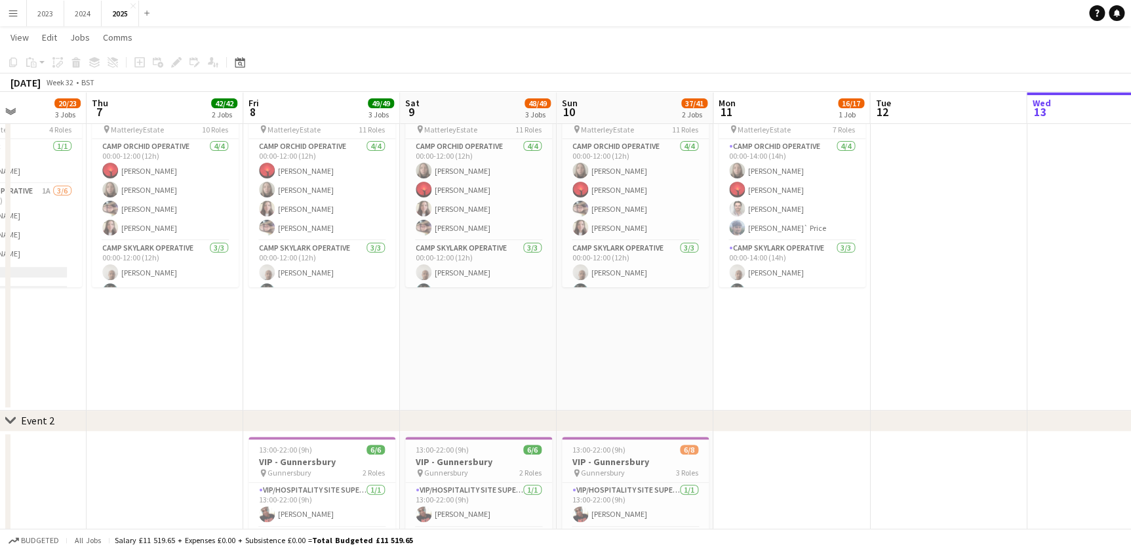
drag, startPoint x: 328, startPoint y: 356, endPoint x: 572, endPoint y: 360, distance: 243.9
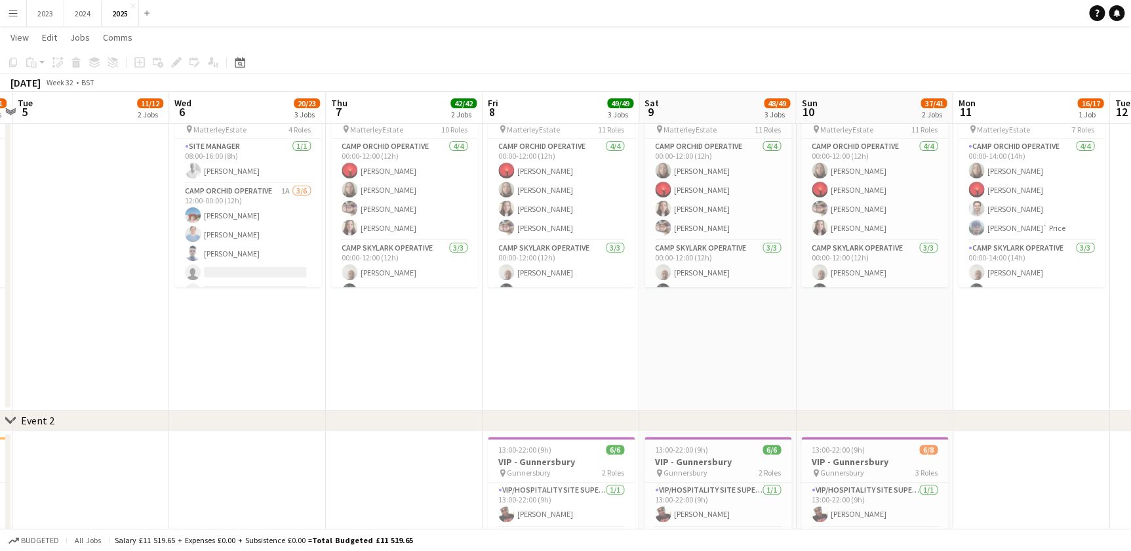
drag, startPoint x: 370, startPoint y: 348, endPoint x: 382, endPoint y: 345, distance: 12.2
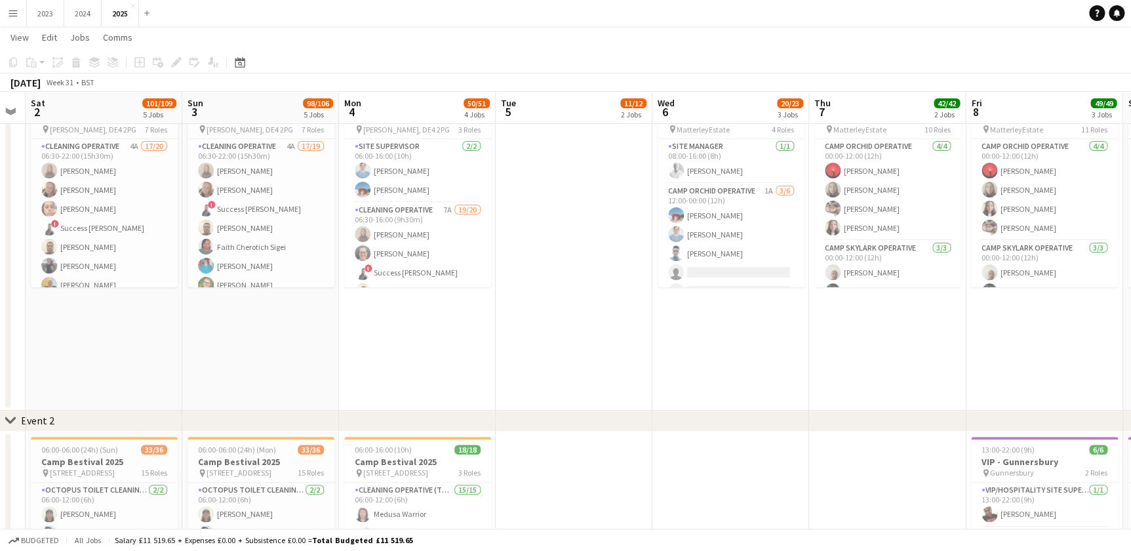
scroll to position [0, 222]
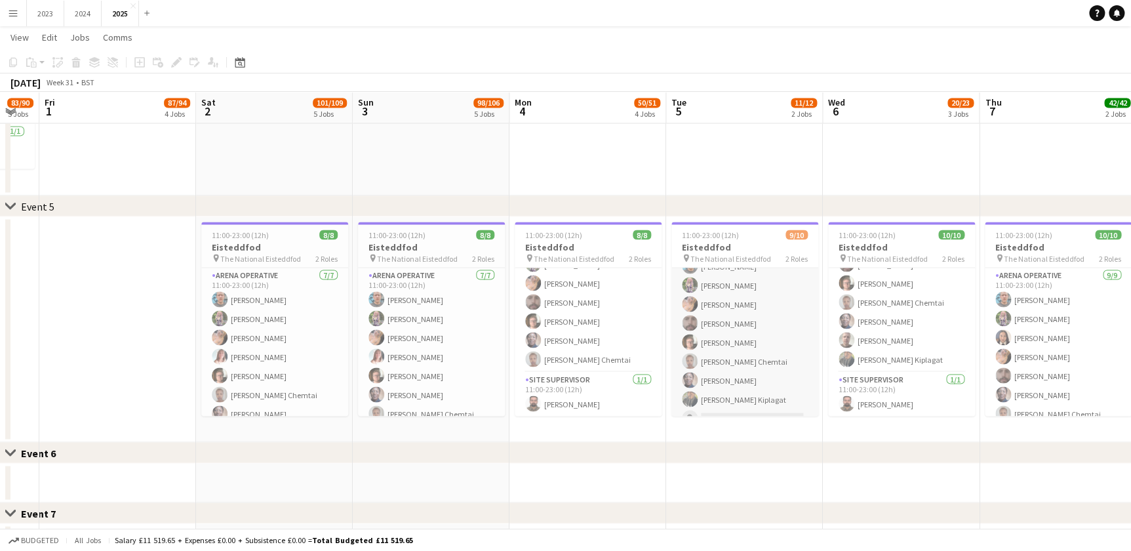
scroll to position [59, 0]
